Goal: Task Accomplishment & Management: Manage account settings

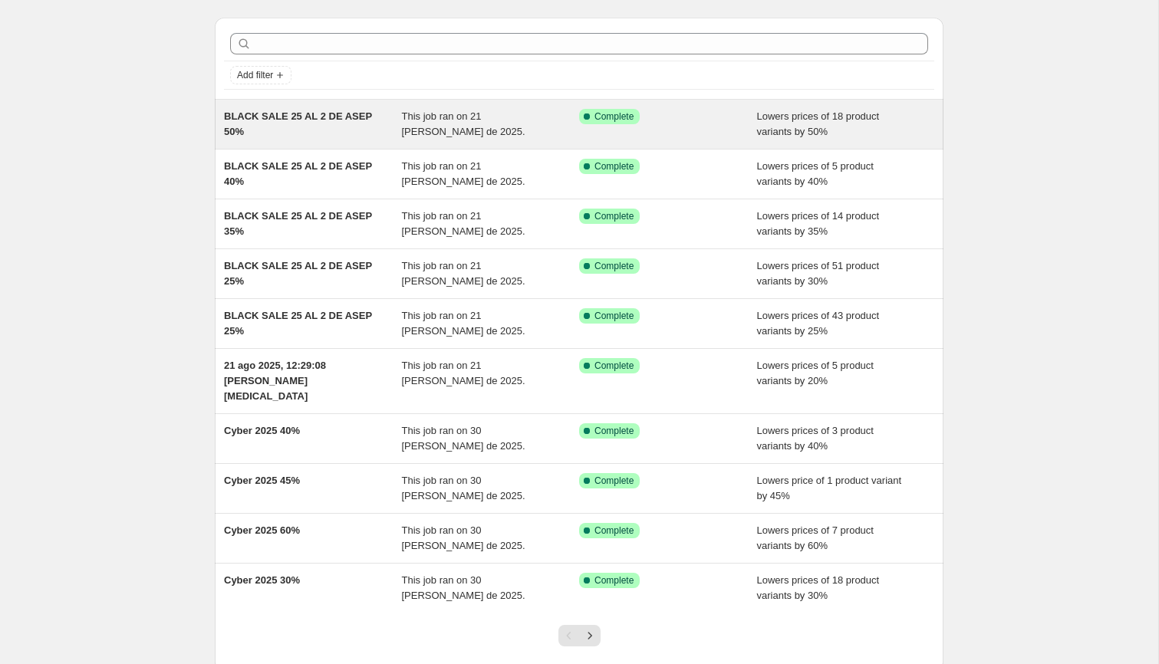
scroll to position [41, 0]
click at [653, 130] on div "Success Complete Complete" at bounding box center [668, 123] width 178 height 31
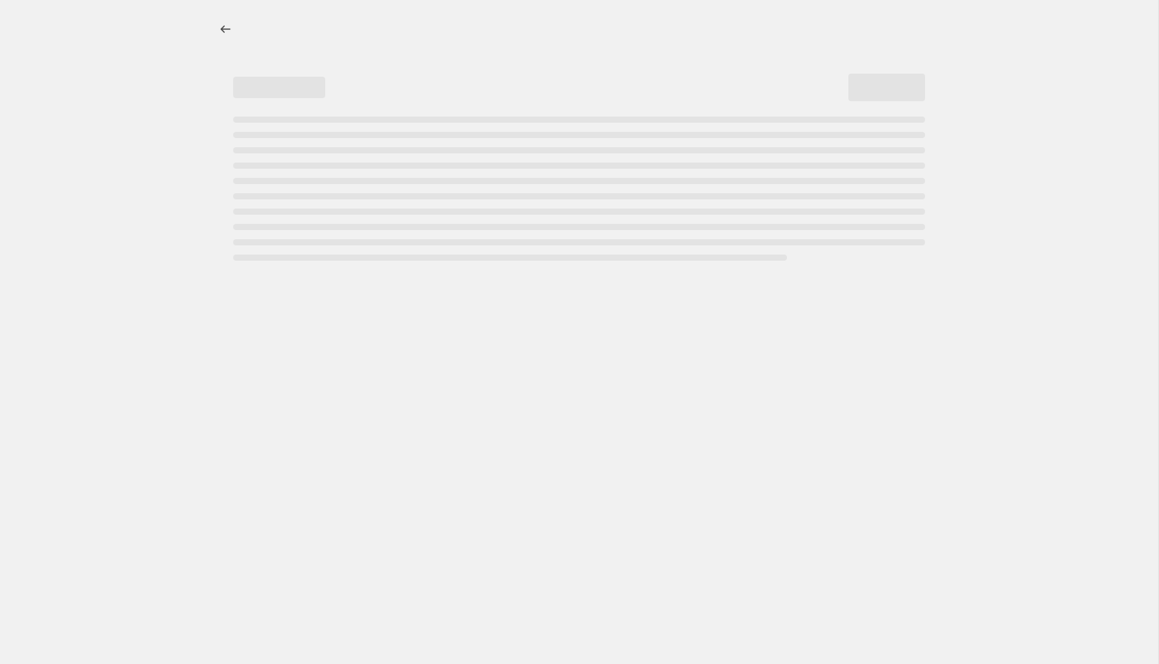
select select "percentage"
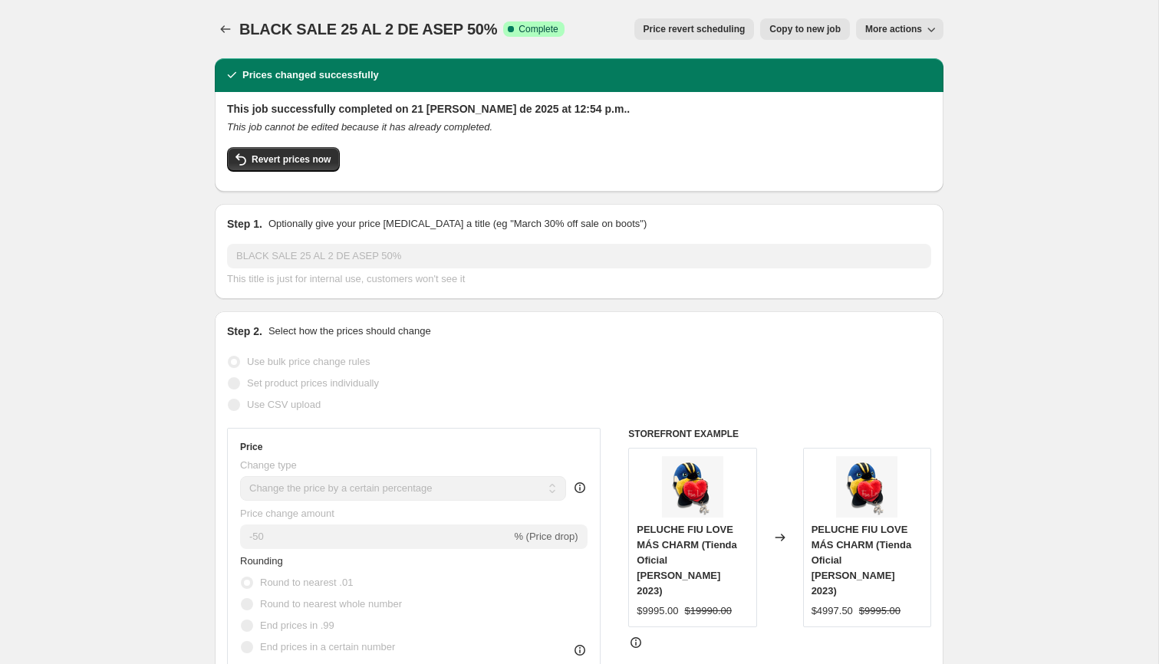
click at [929, 24] on icon "button" at bounding box center [931, 28] width 15 height 15
click at [898, 80] on span "Delete job" at bounding box center [907, 86] width 84 height 15
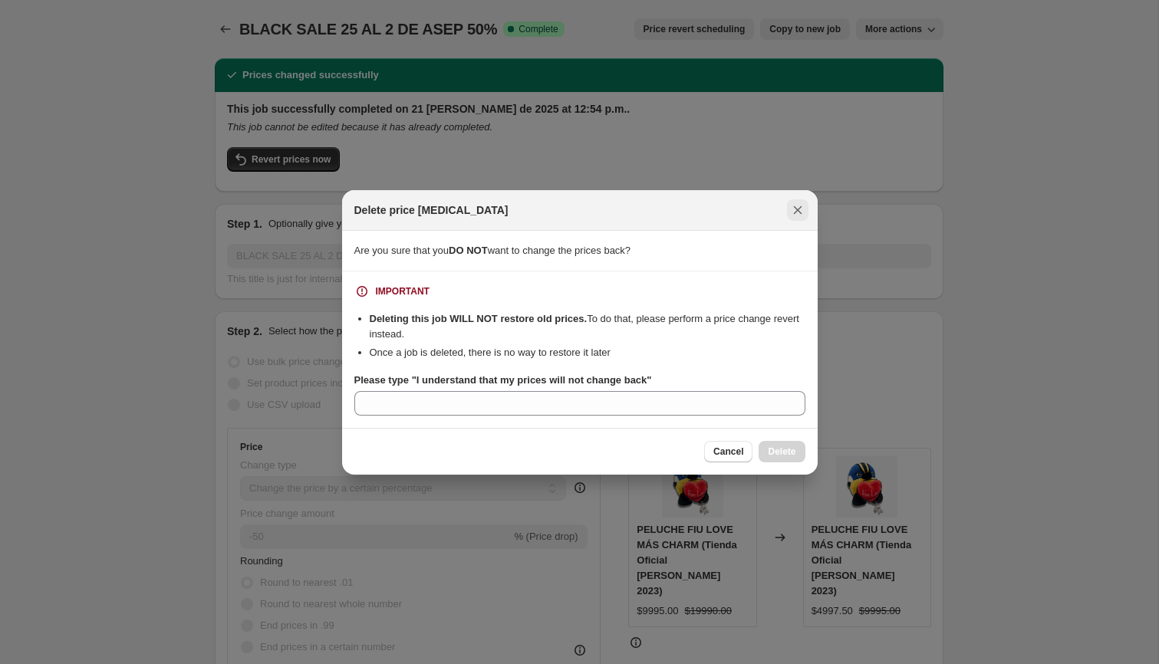
click at [793, 203] on icon "Close" at bounding box center [797, 210] width 15 height 15
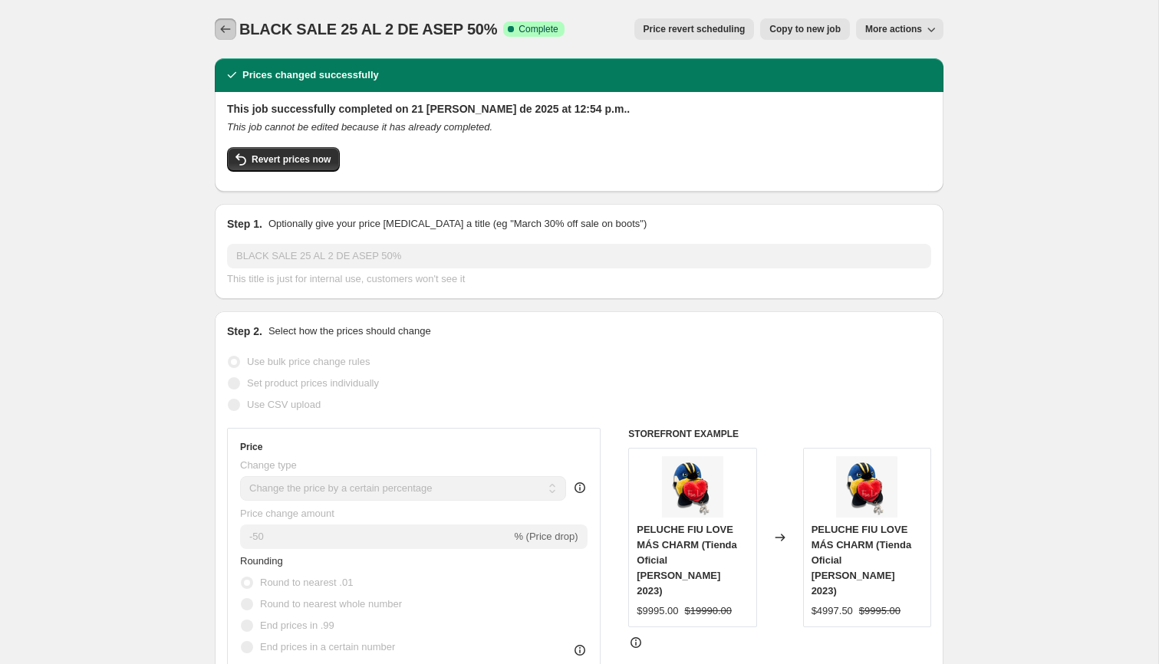
click at [227, 22] on icon "Price change jobs" at bounding box center [225, 28] width 15 height 15
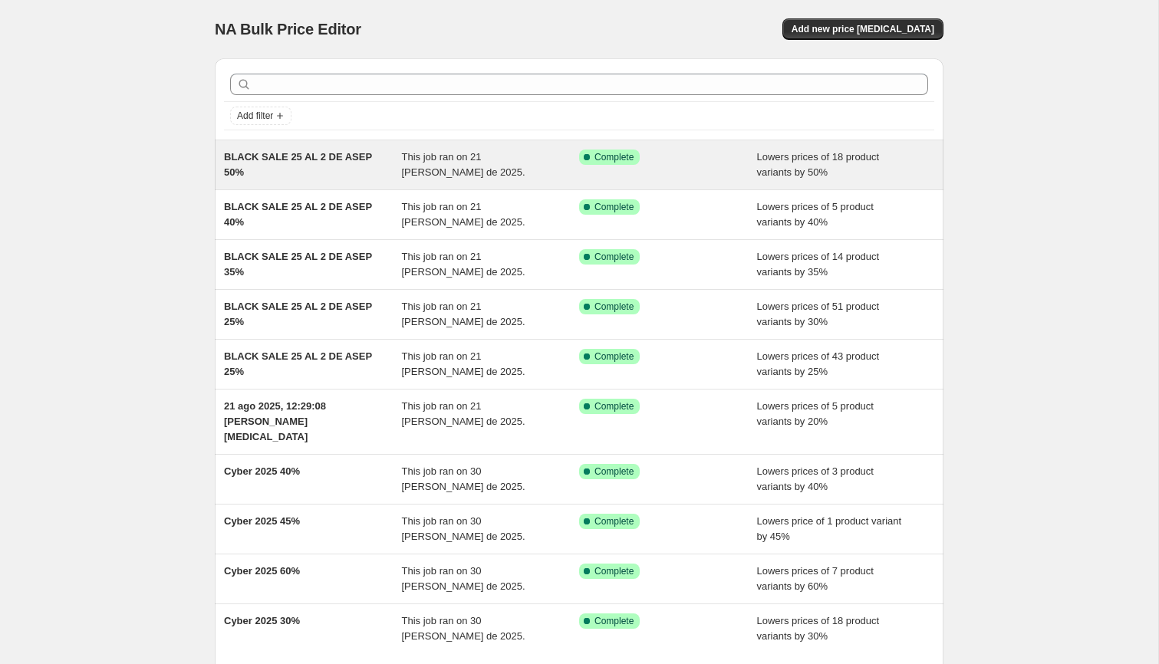
click at [313, 172] on div "BLACK SALE 25 AL 2 DE ASEP 50%" at bounding box center [313, 165] width 178 height 31
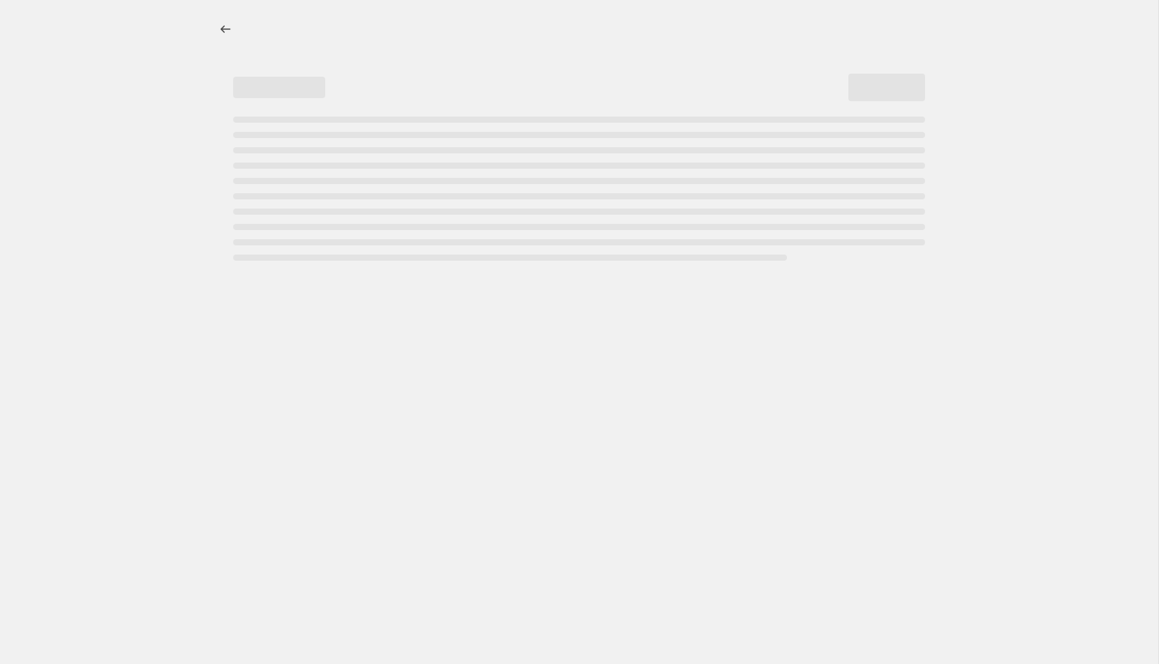
select select "percentage"
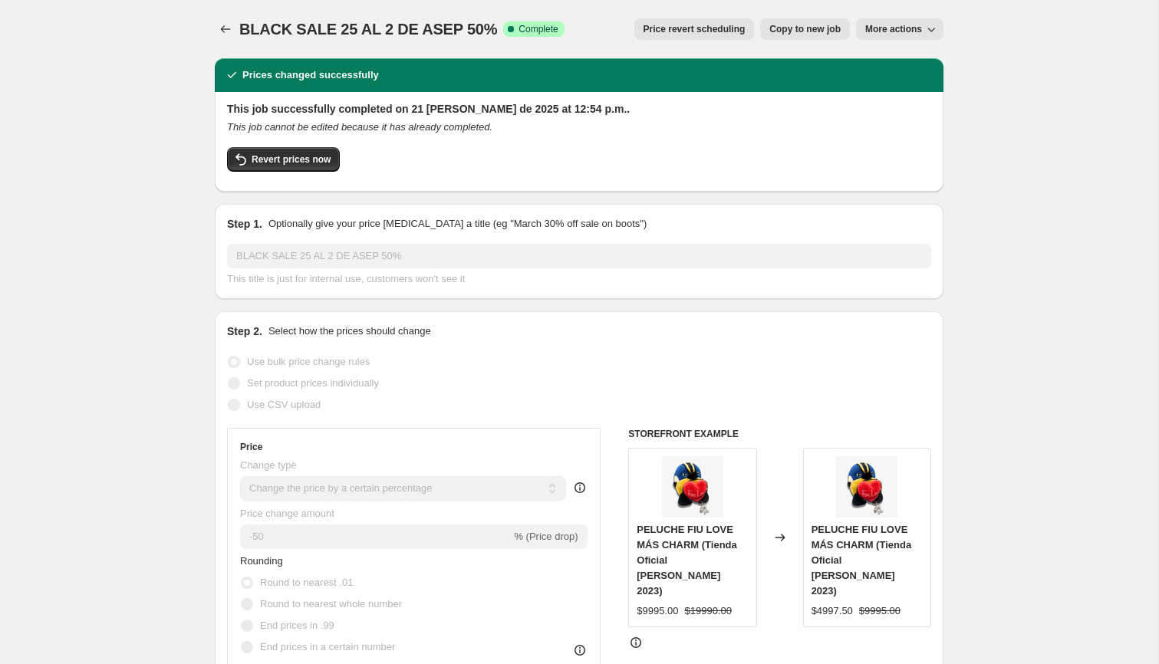
click at [908, 32] on span "More actions" at bounding box center [893, 29] width 57 height 12
click at [903, 84] on span "Delete job" at bounding box center [887, 87] width 45 height 12
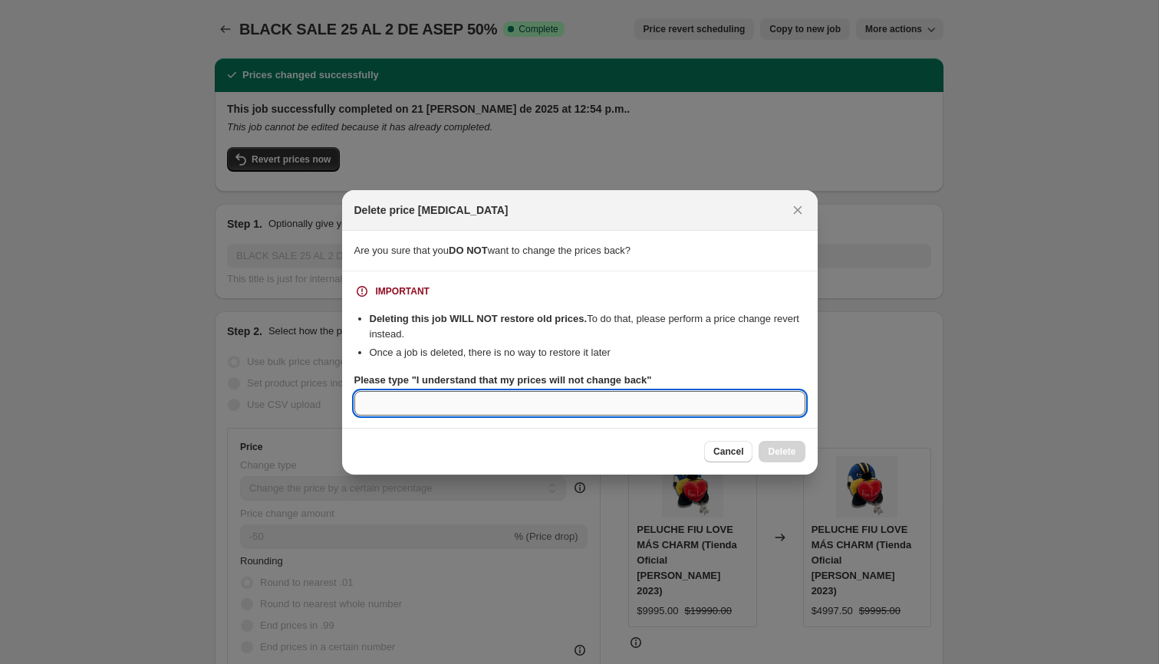
click at [726, 410] on input "Please type "I understand that my prices will not change back"" at bounding box center [579, 403] width 451 height 25
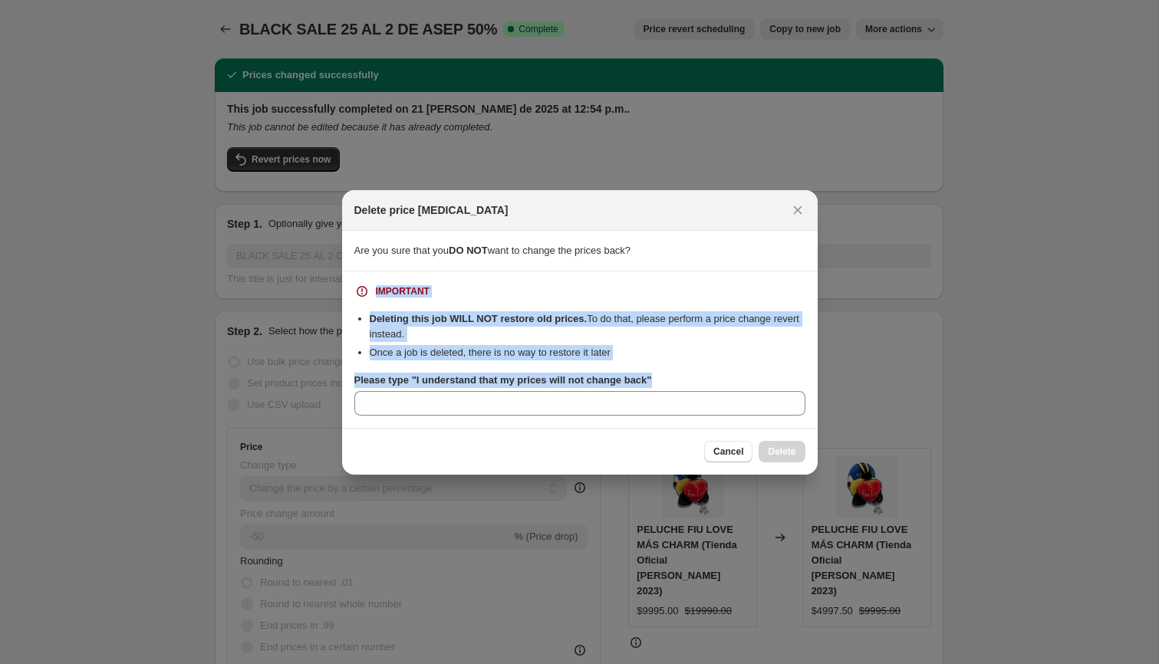
drag, startPoint x: 739, startPoint y: 379, endPoint x: 349, endPoint y: 281, distance: 401.9
click at [346, 282] on section "IMPORTANT Deleting this job WILL NOT restore old prices. To do that, please per…" at bounding box center [580, 350] width 476 height 157
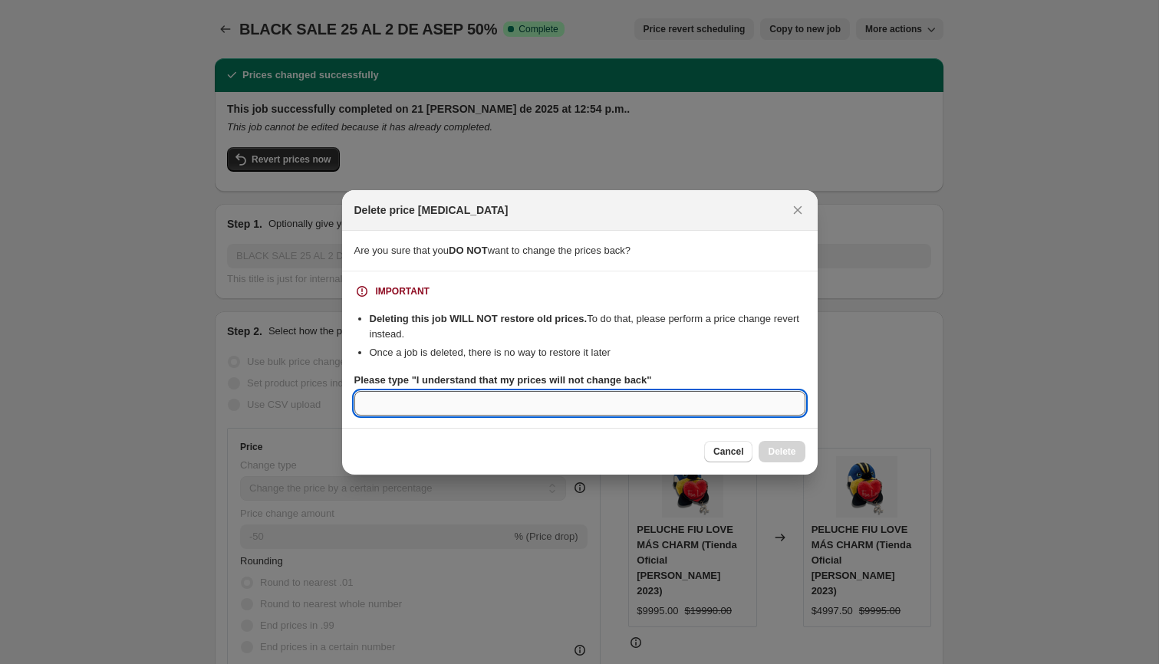
click at [642, 406] on input "Please type "I understand that my prices will not change back"" at bounding box center [579, 403] width 451 height 25
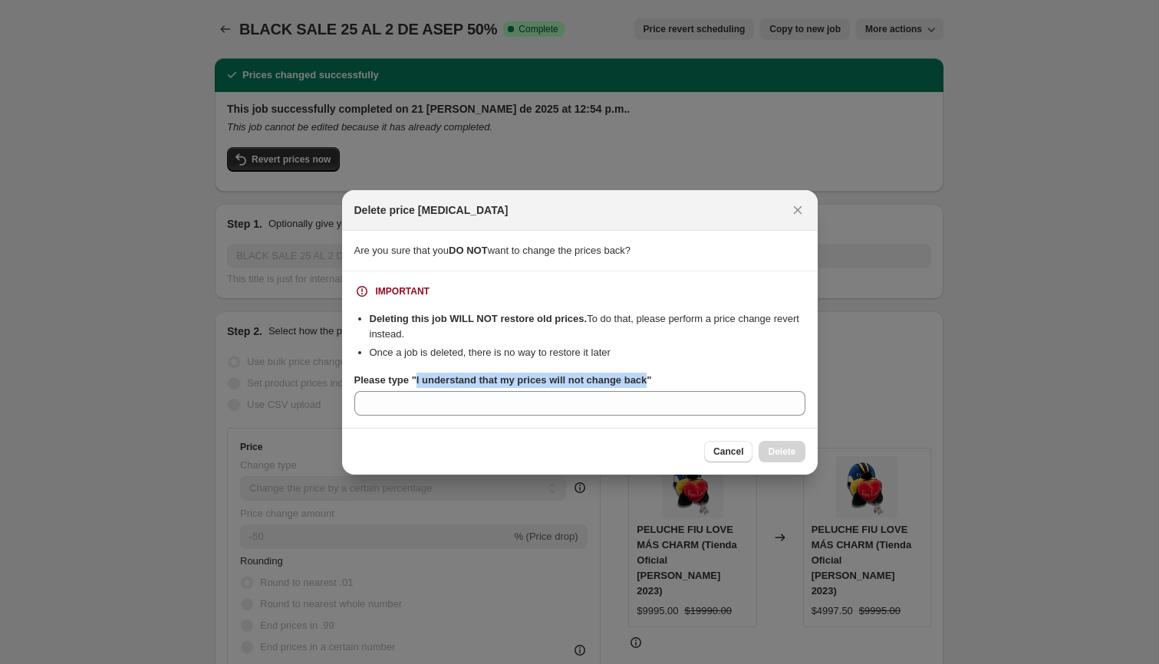
drag, startPoint x: 661, startPoint y: 381, endPoint x: 420, endPoint y: 383, distance: 240.1
click at [420, 382] on b "Please type "I understand that my prices will not change back"" at bounding box center [503, 380] width 298 height 12
copy b "I understand that my prices will not change back"
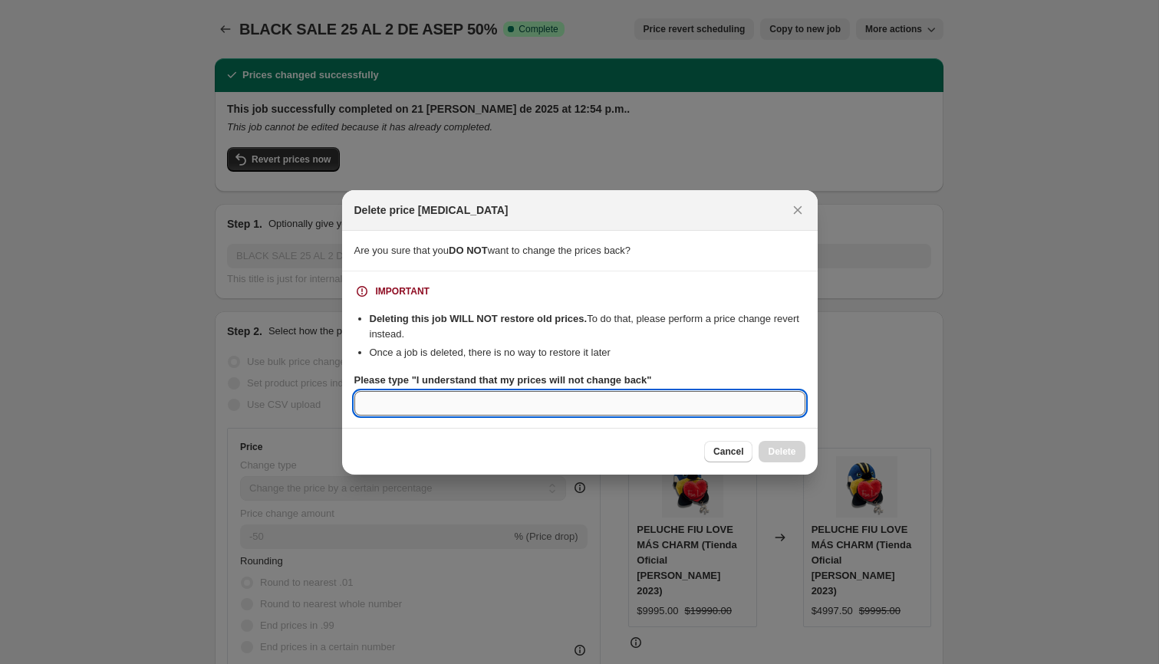
click at [440, 403] on input "Please type "I understand that my prices will not change back"" at bounding box center [579, 403] width 451 height 25
paste input "I understand that my prices will not change back"
type input "I understand that my prices will not change back"
click at [796, 206] on icon "Close" at bounding box center [797, 210] width 15 height 15
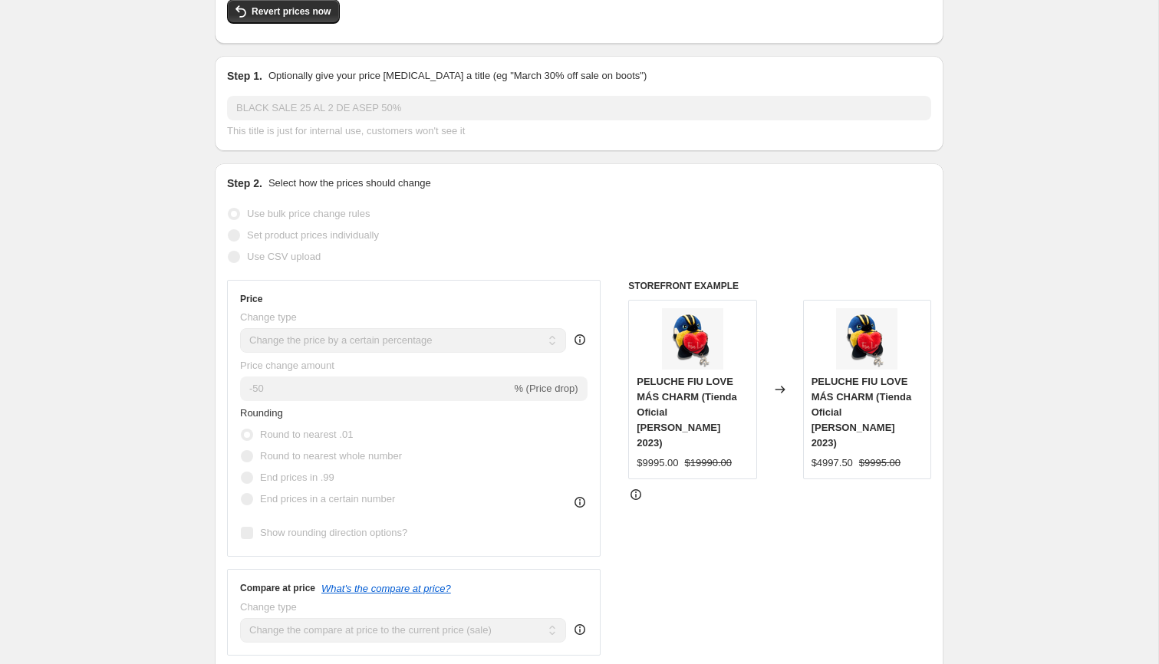
scroll to position [18, 0]
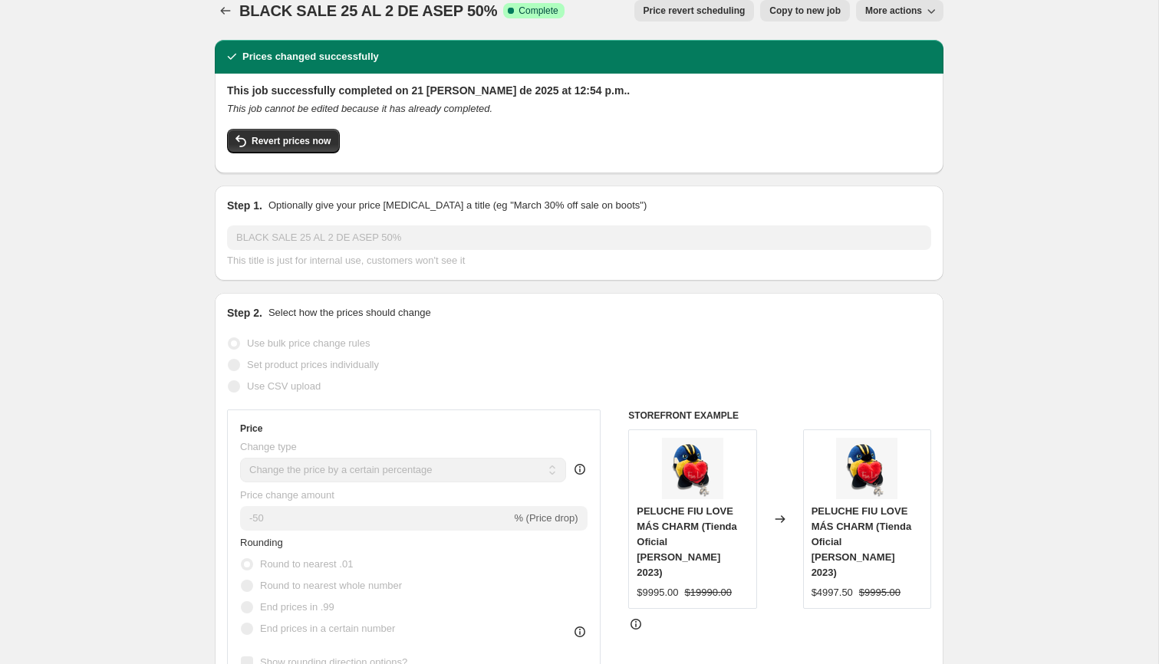
click at [927, 10] on icon "button" at bounding box center [931, 10] width 15 height 15
click at [898, 64] on span "Delete job" at bounding box center [887, 68] width 45 height 12
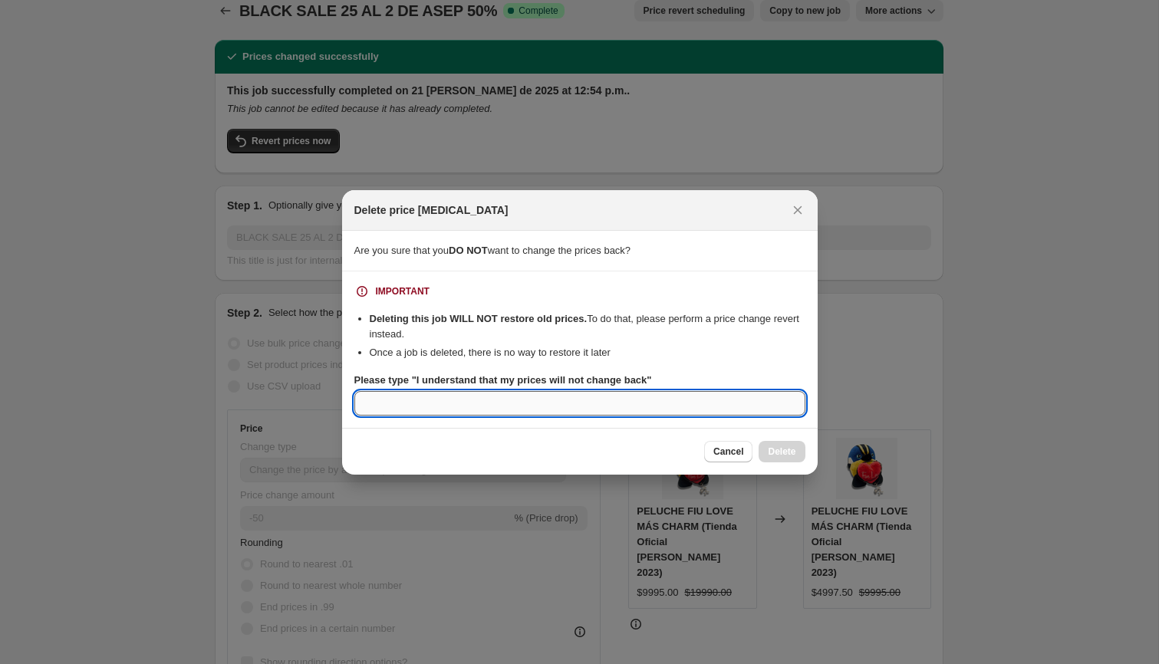
click at [635, 404] on input "Please type "I understand that my prices will not change back"" at bounding box center [579, 403] width 451 height 25
paste input "I understand that my prices will not change back"
type input "I understand that my prices will not change back"
click at [786, 447] on span "Delete" at bounding box center [782, 452] width 28 height 12
